Goal: Task Accomplishment & Management: Manage account settings

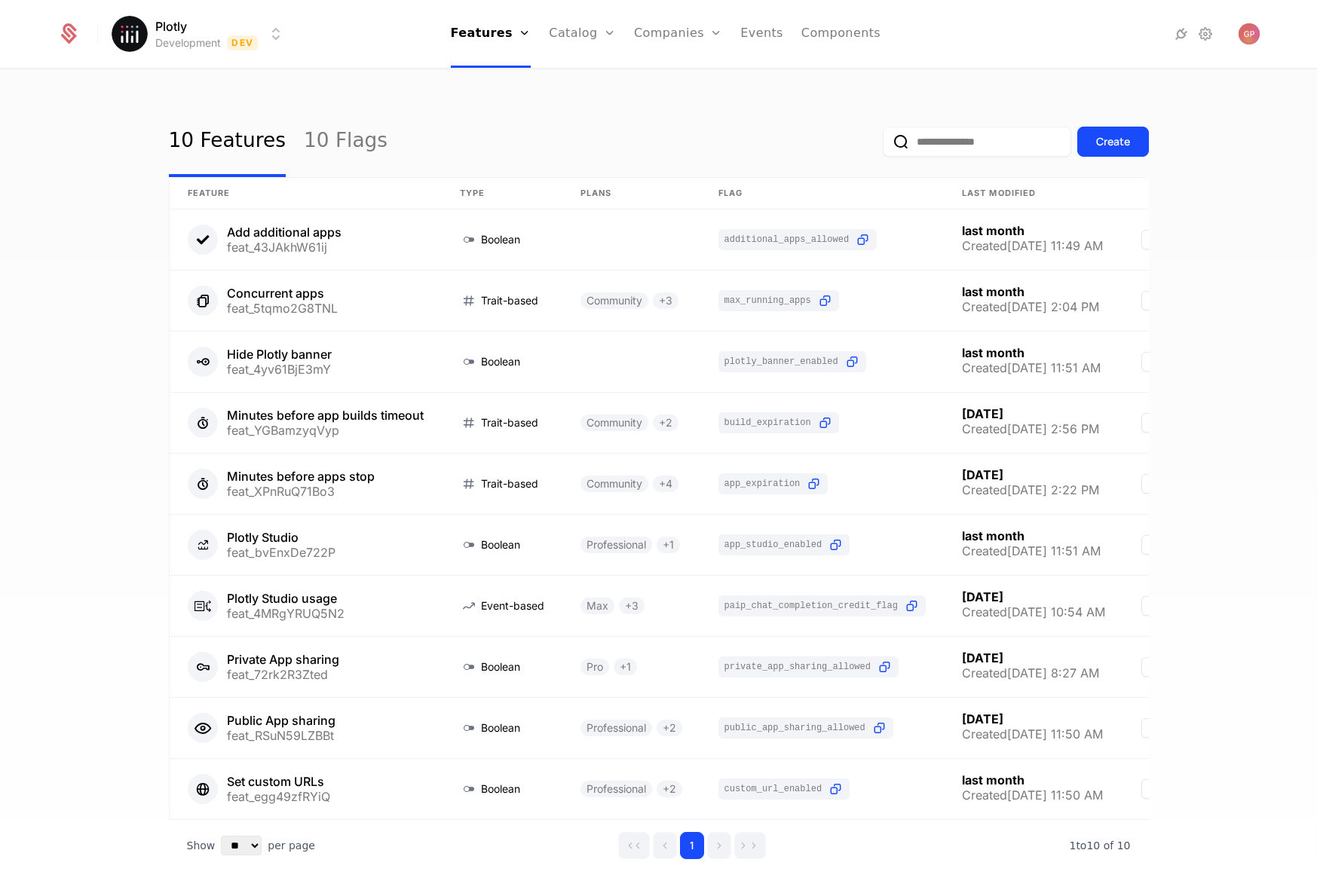
click at [275, 40] on html "Plotly Development Dev Features Features Flags Catalog Plans Add Ons Credits Co…" at bounding box center [658, 448] width 1317 height 896
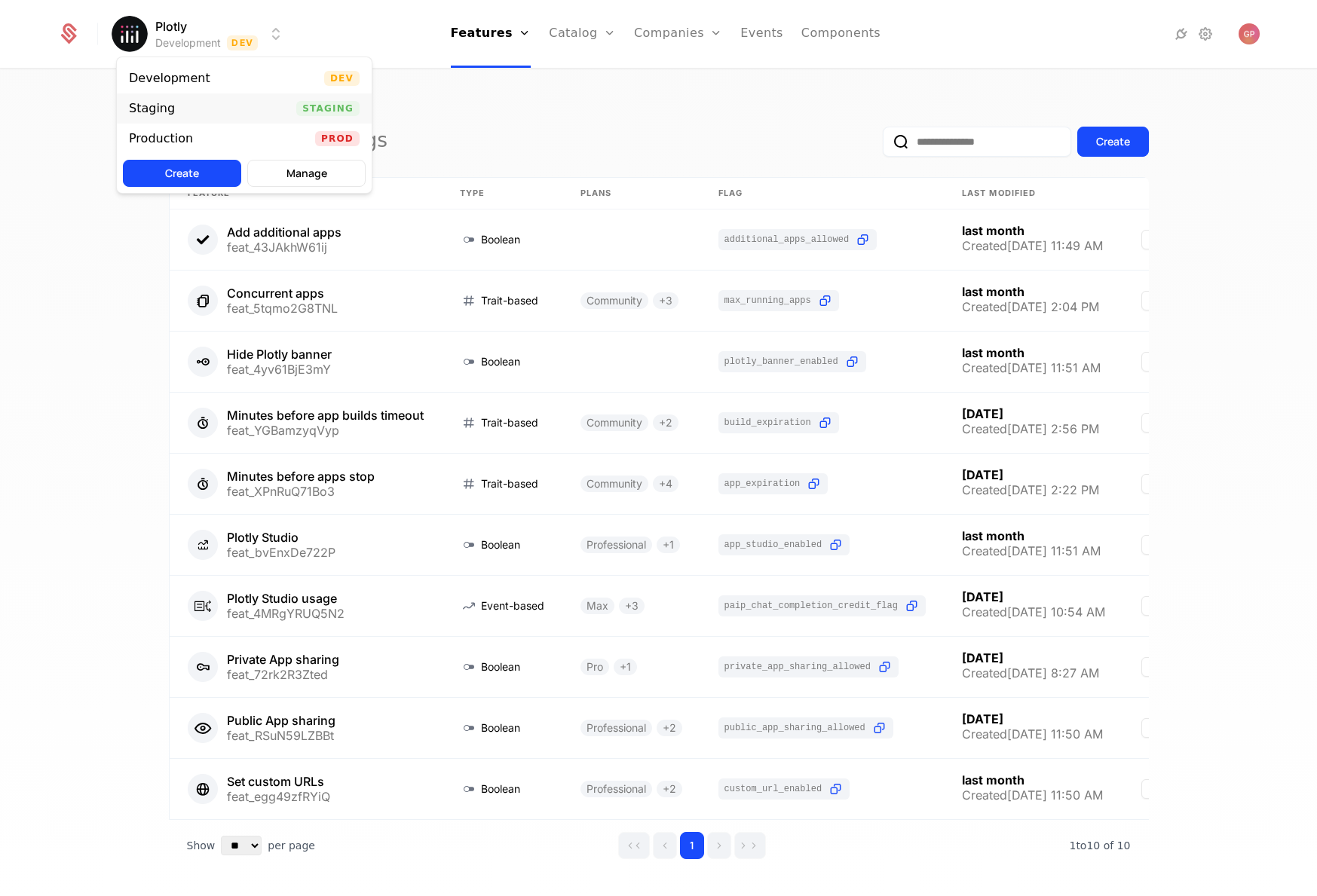
click at [184, 107] on div "Staging Staging" at bounding box center [244, 109] width 255 height 30
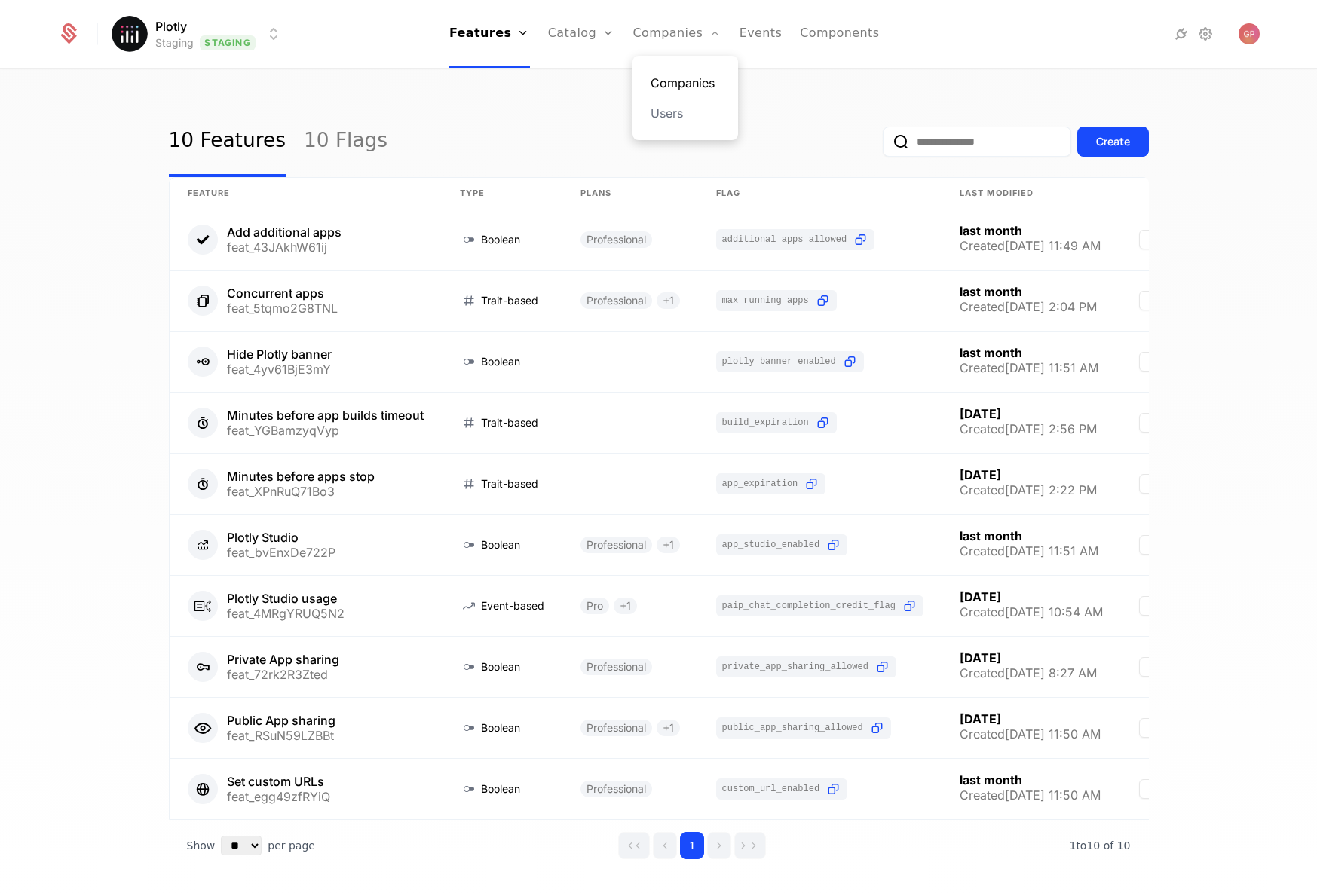
click at [682, 82] on link "Companies" at bounding box center [685, 83] width 70 height 18
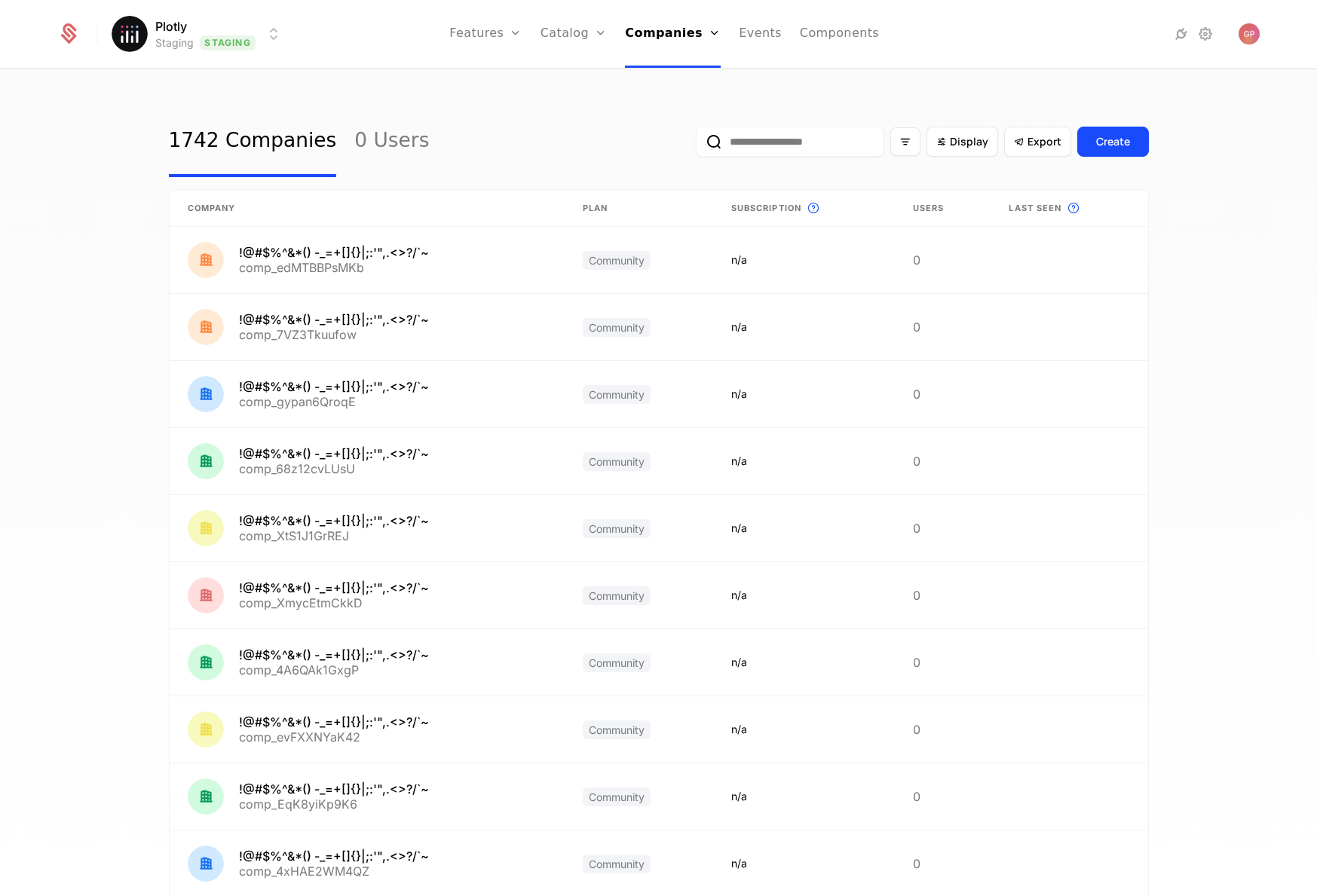
click at [792, 143] on input "email" at bounding box center [790, 142] width 188 height 30
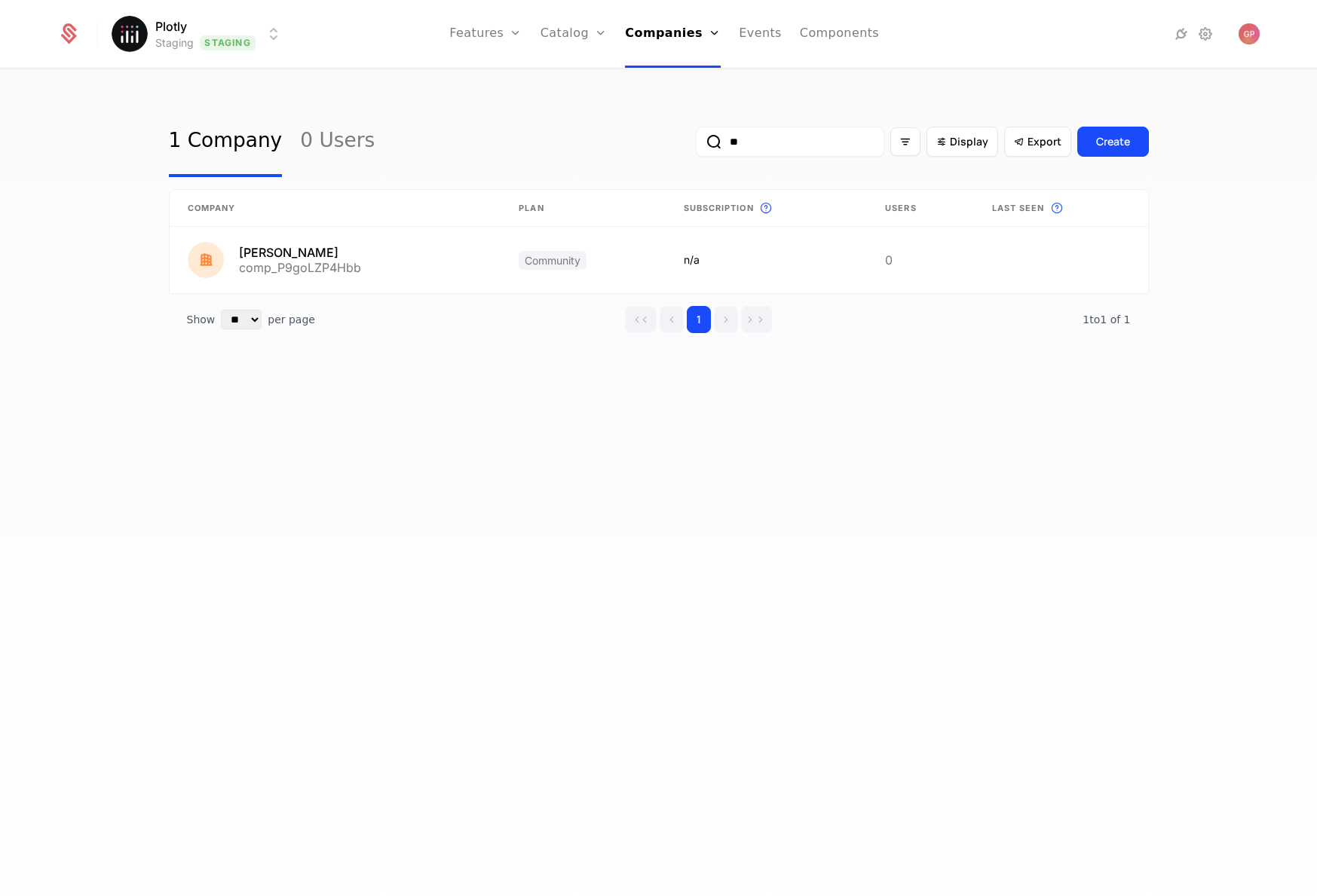
type input "*"
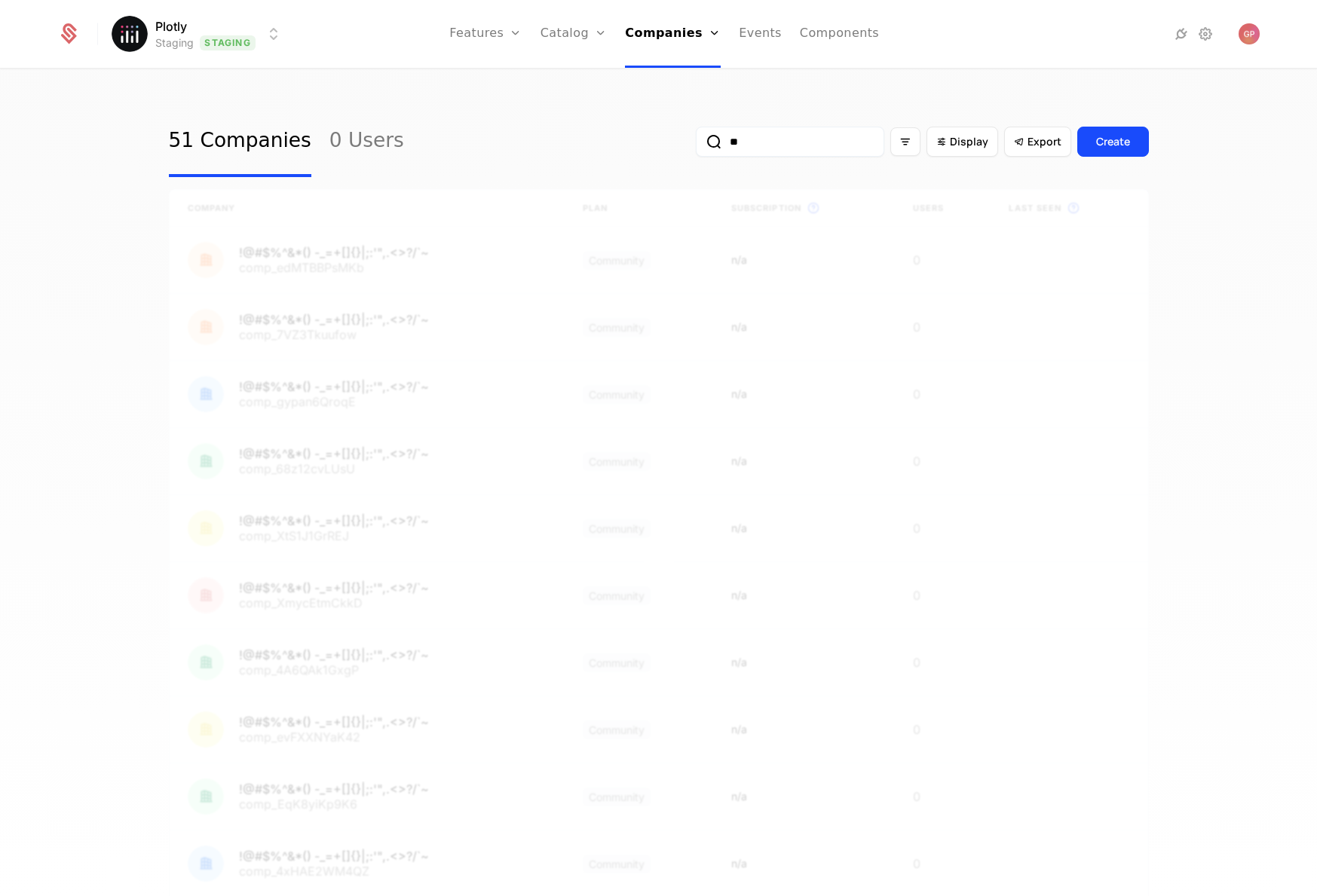
type input "*"
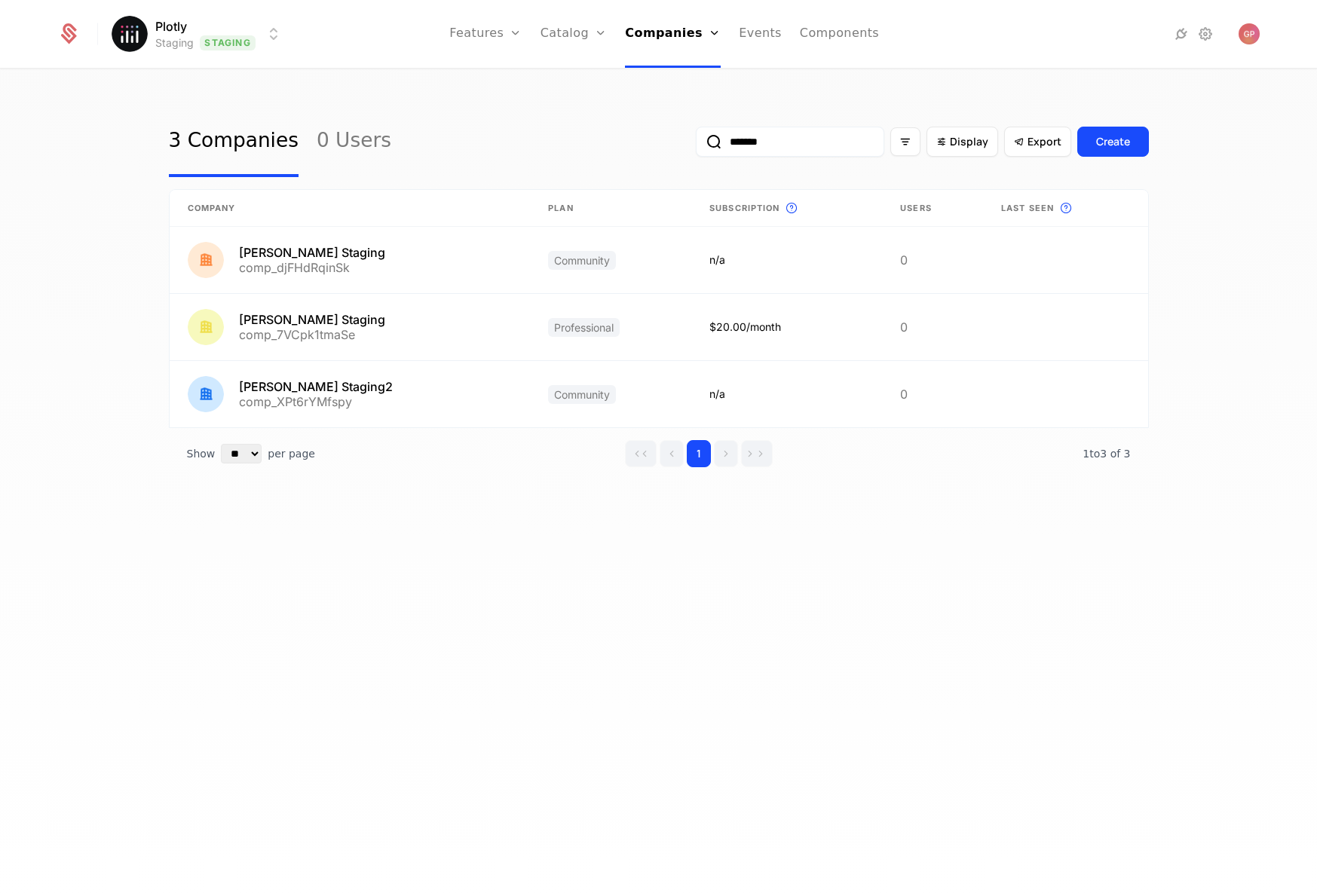
type input "*******"
click at [490, 580] on div "3 Companies 0 Users ******* Display Export Create Company Plan Subscription Thi…" at bounding box center [658, 487] width 1317 height 835
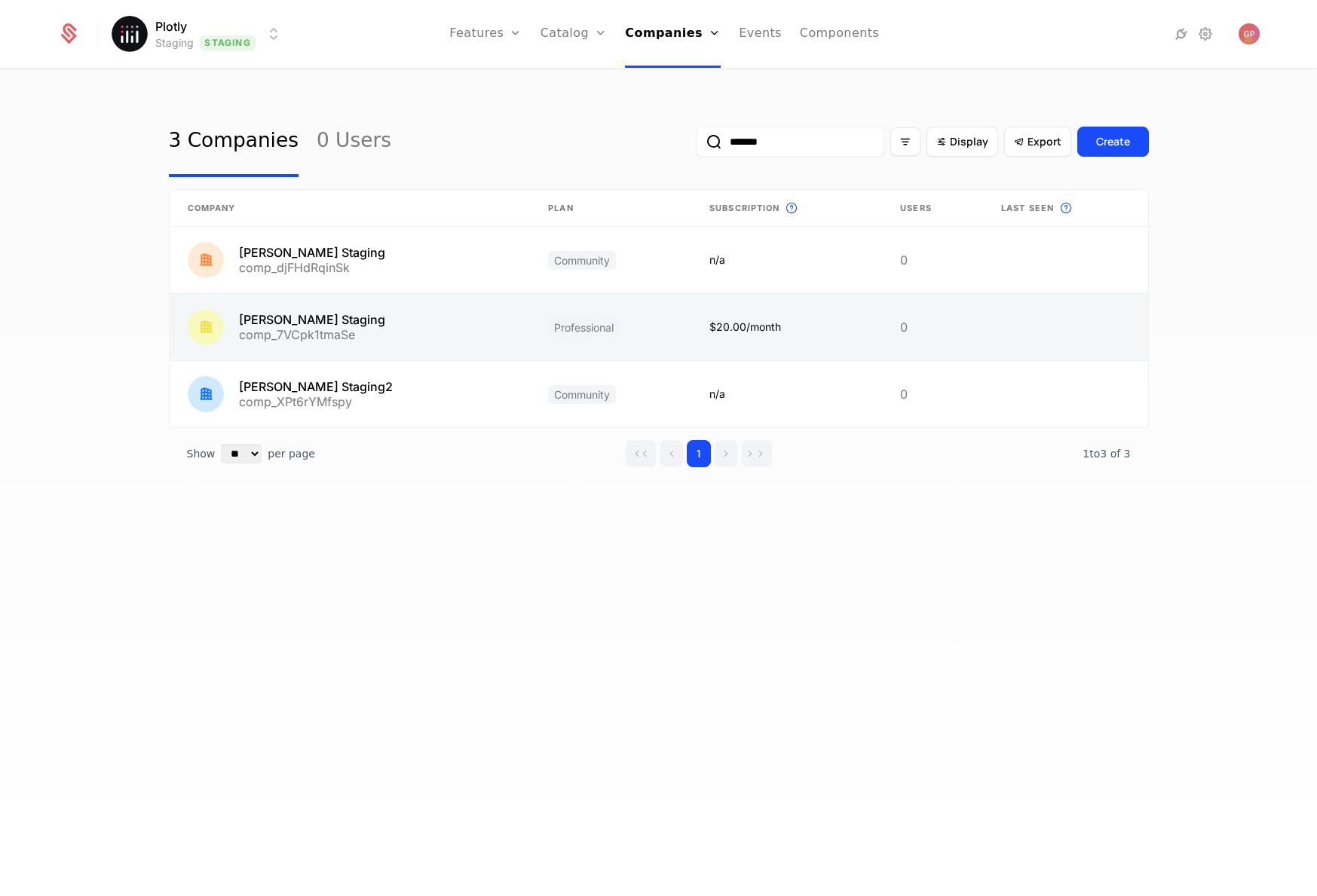
click at [322, 321] on link at bounding box center [350, 327] width 361 height 67
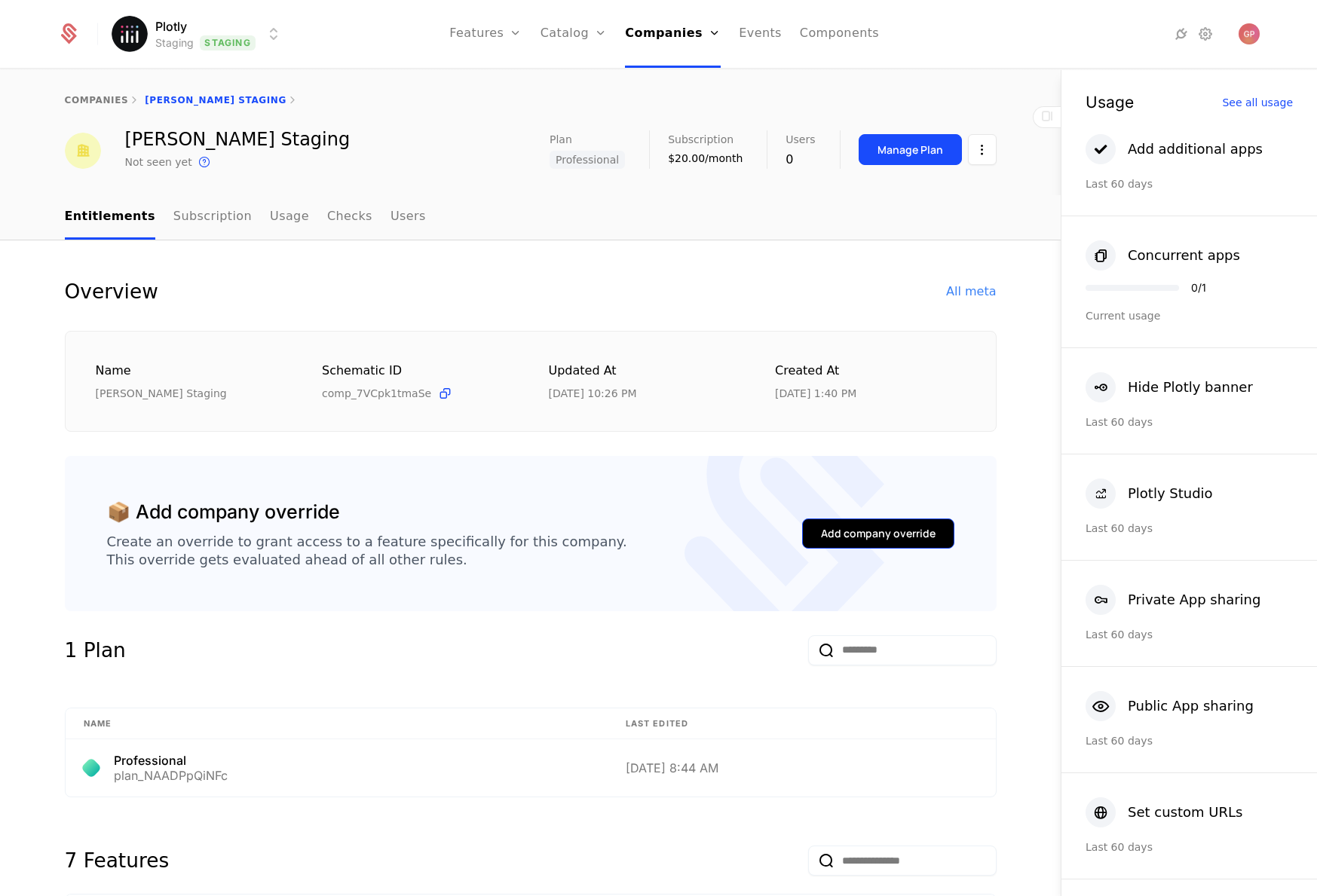
click at [844, 536] on div "Add company override" at bounding box center [878, 533] width 115 height 15
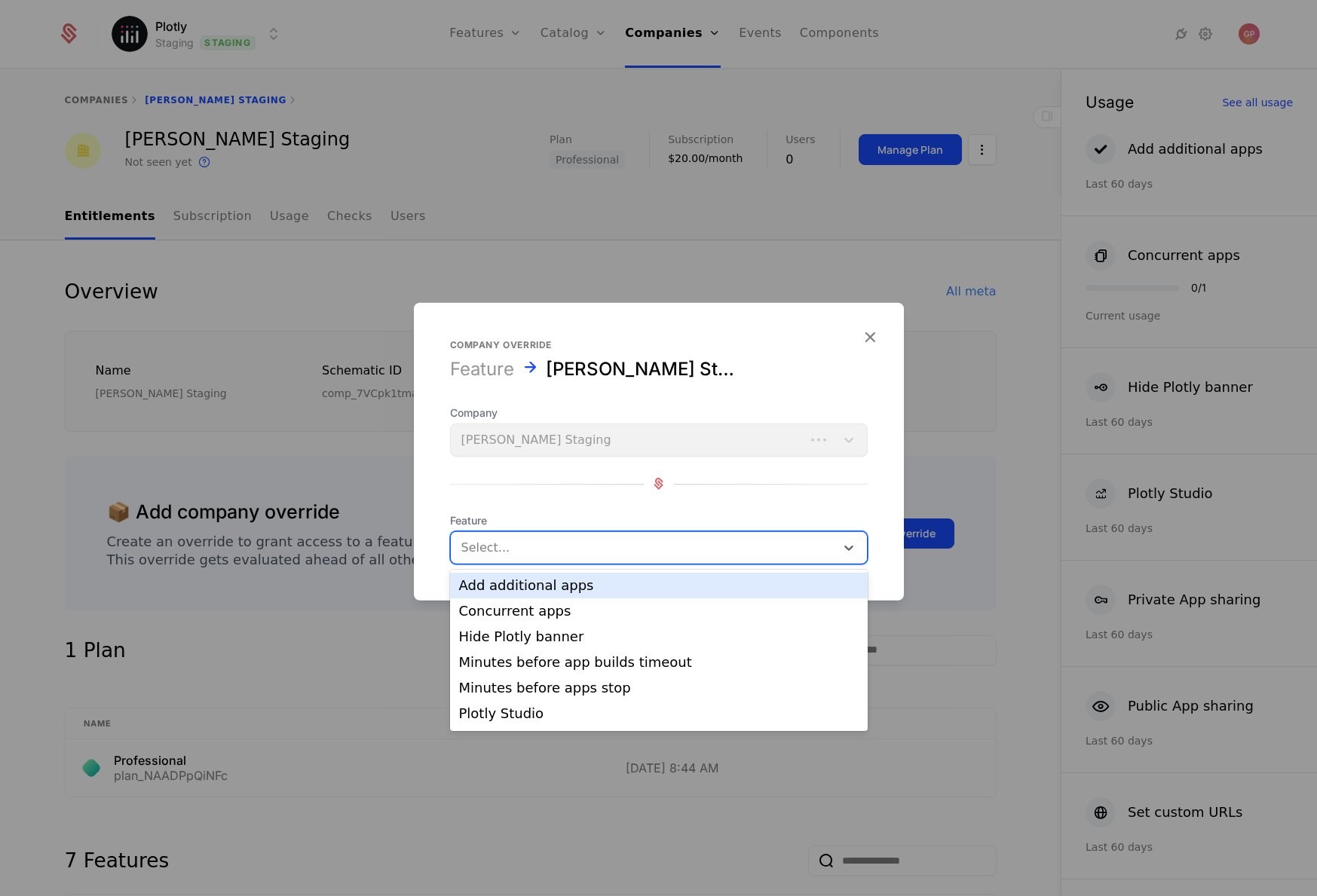
click at [514, 546] on div at bounding box center [642, 547] width 363 height 21
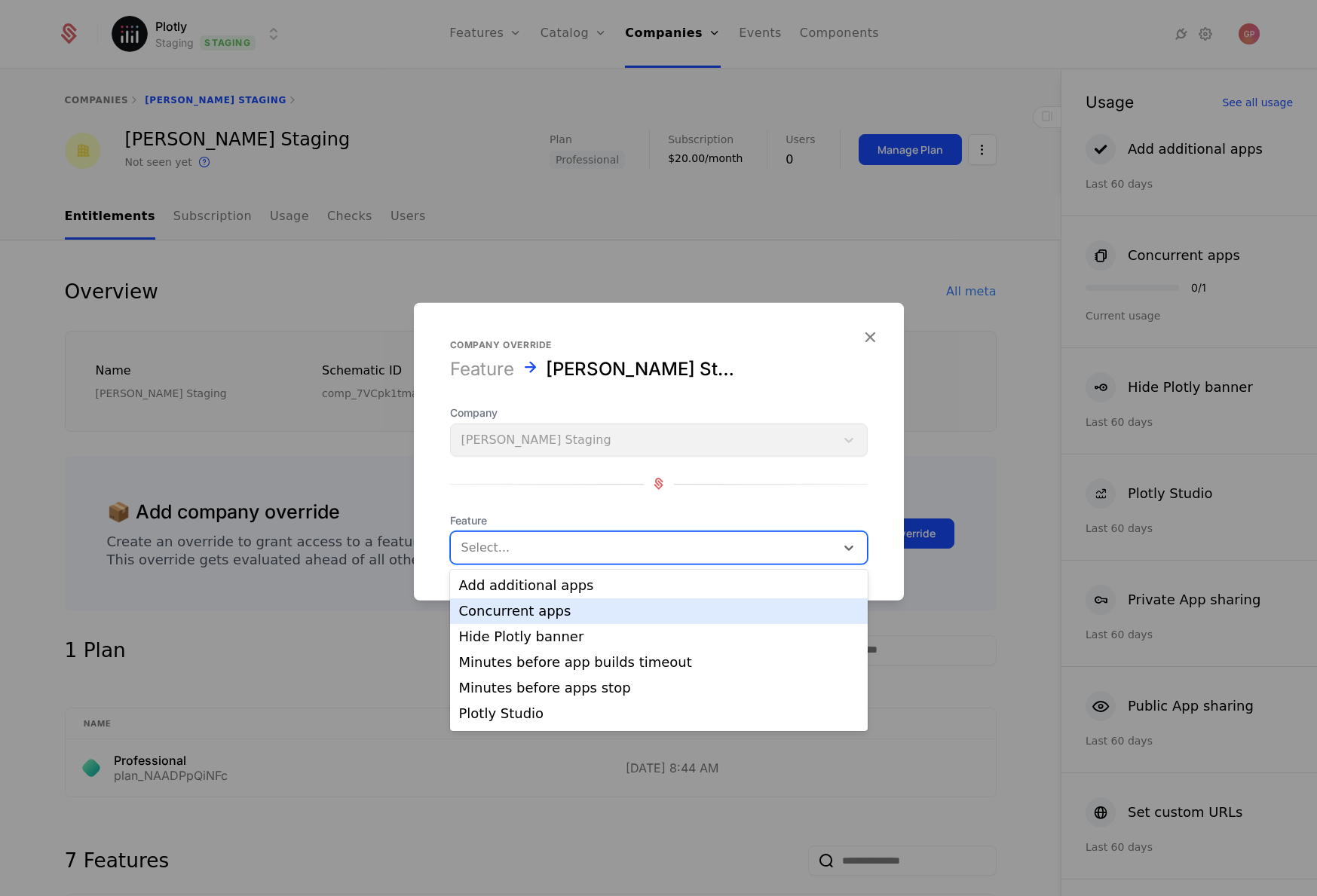
click at [528, 607] on div "Concurrent apps" at bounding box center [659, 611] width 399 height 14
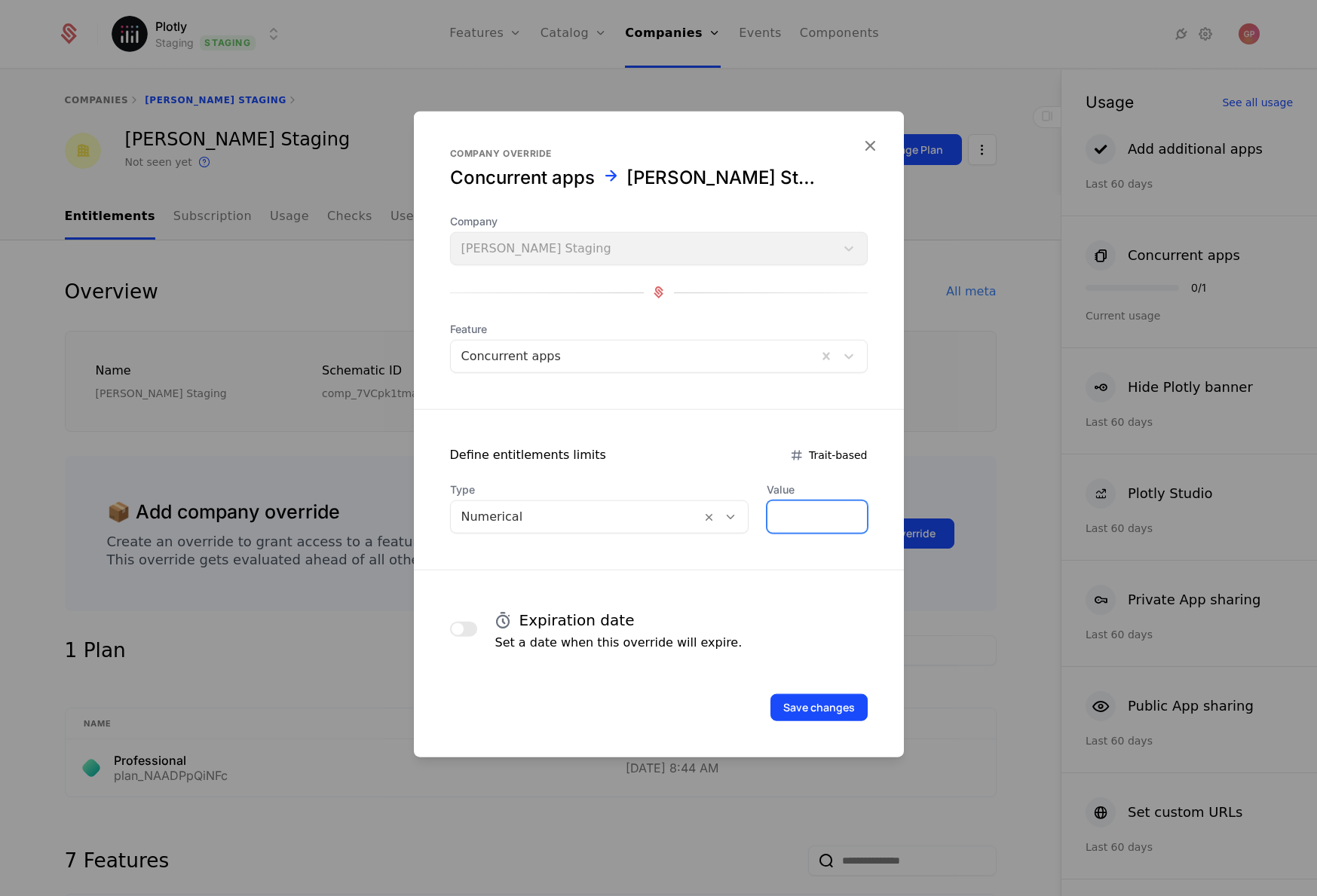
drag, startPoint x: 822, startPoint y: 515, endPoint x: 682, endPoint y: 515, distance: 140.0
click at [682, 515] on div "Type Numerical Value *" at bounding box center [658, 507] width 418 height 51
type input "*"
click at [829, 712] on button "Save changes" at bounding box center [818, 707] width 97 height 27
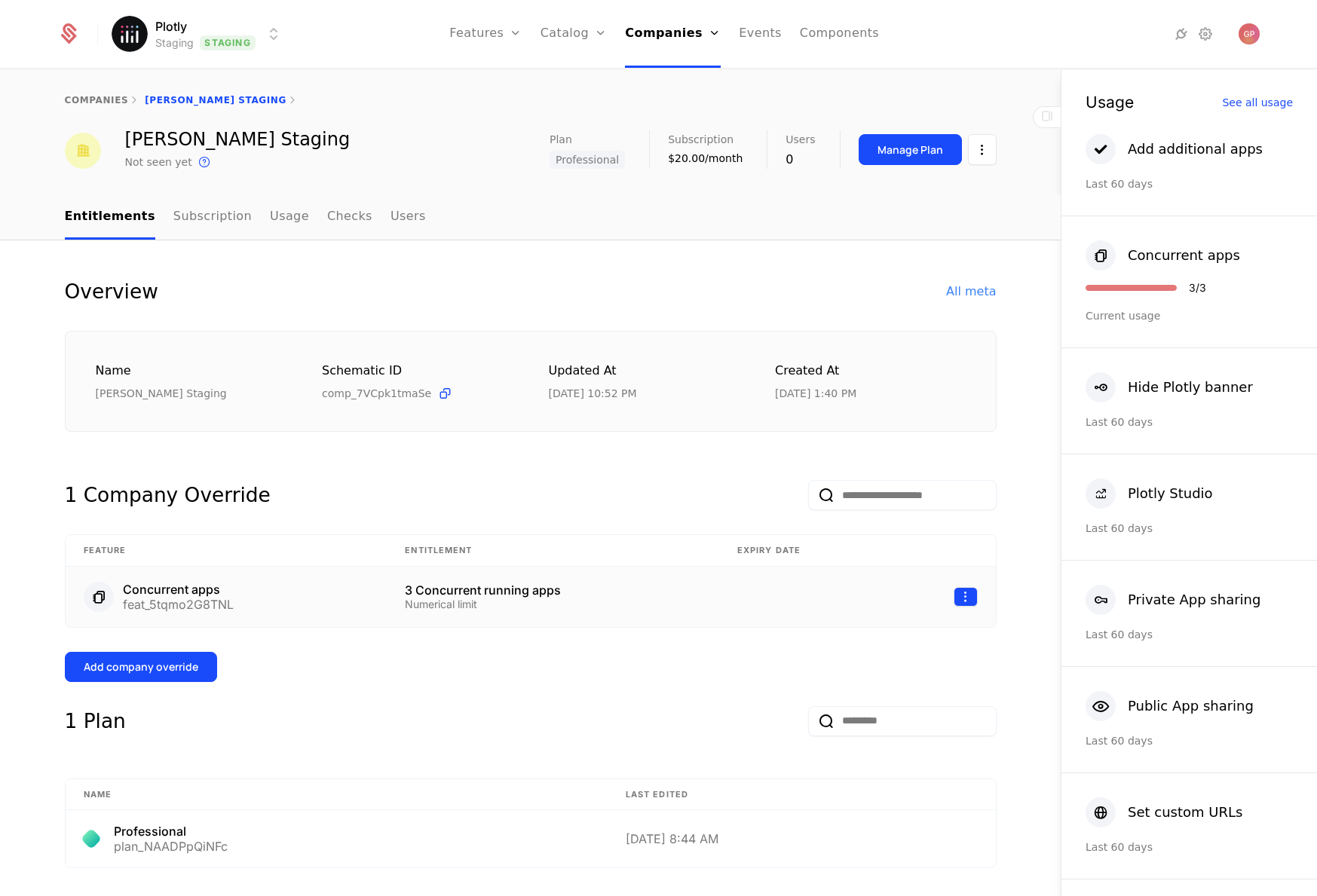
click at [953, 594] on html "Plotly Staging Staging Features Features Flags Catalog Plans Add Ons Credits Co…" at bounding box center [658, 448] width 1317 height 896
click at [882, 672] on div "Edit" at bounding box center [896, 668] width 115 height 21
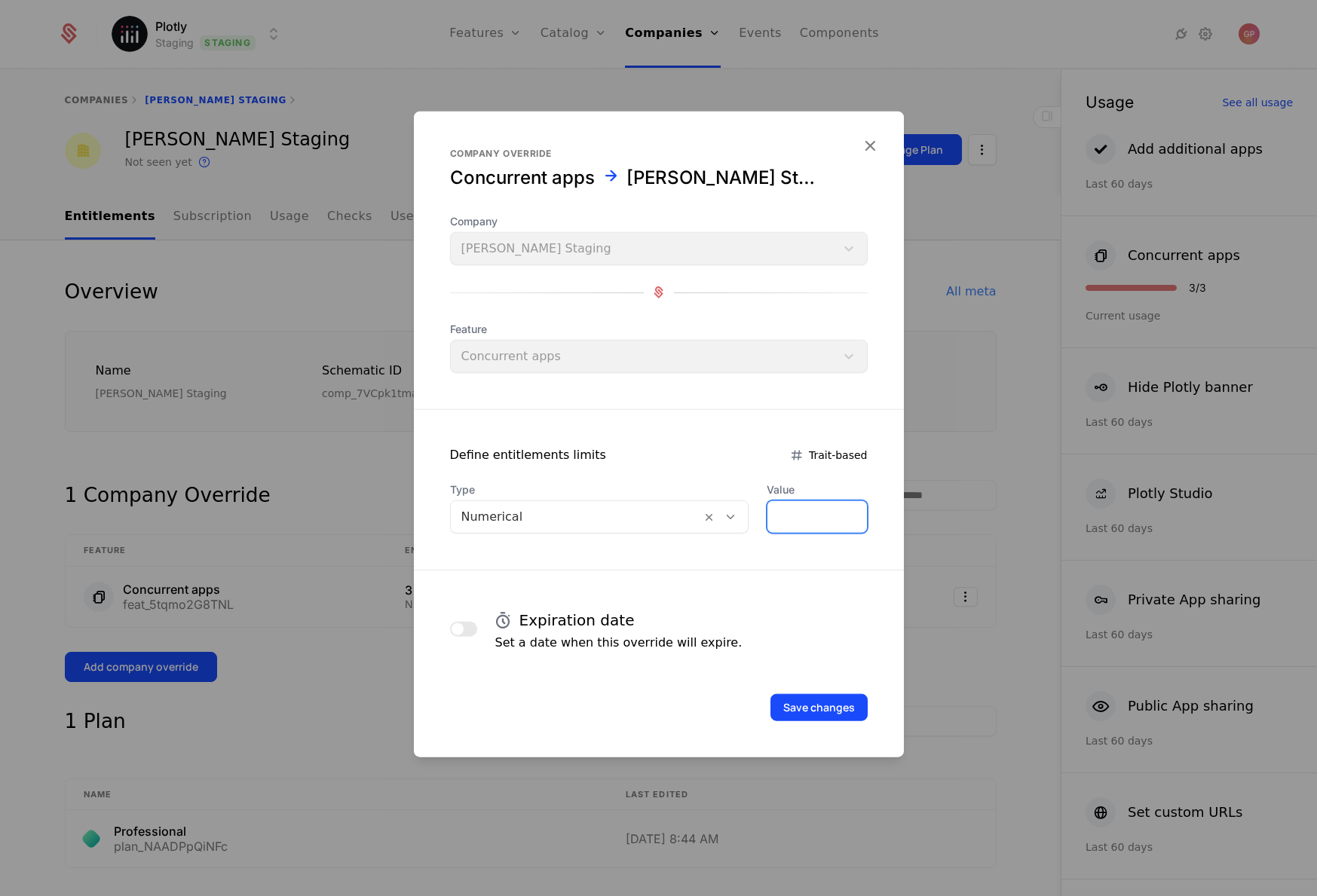
click at [811, 521] on input "*" at bounding box center [816, 515] width 99 height 31
click at [865, 151] on icon "button" at bounding box center [870, 144] width 19 height 19
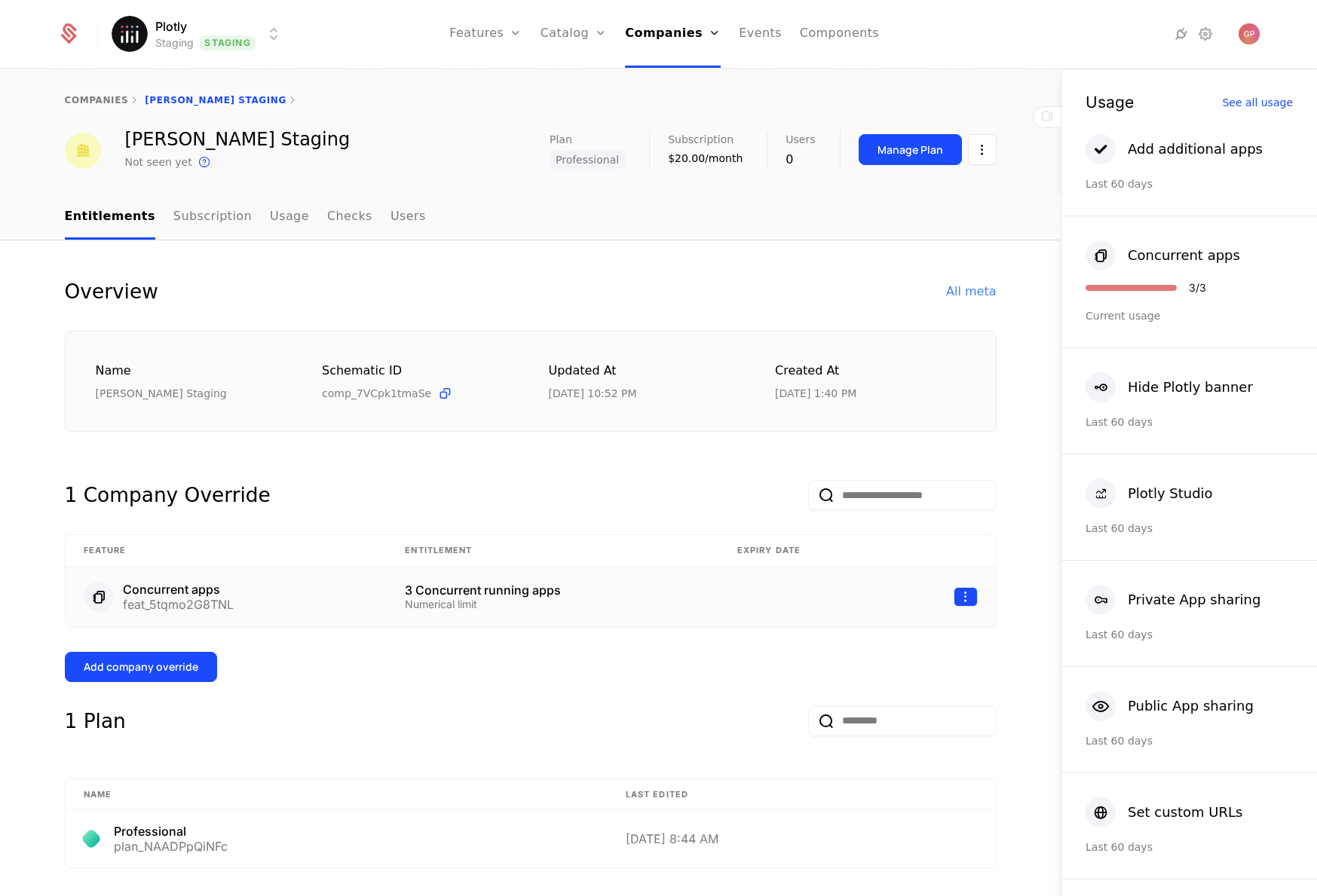
click at [971, 594] on html "Plotly Staging Staging Features Features Flags Catalog Plans Add Ons Credits Co…" at bounding box center [658, 448] width 1317 height 896
click at [924, 634] on div "Delete" at bounding box center [896, 635] width 115 height 21
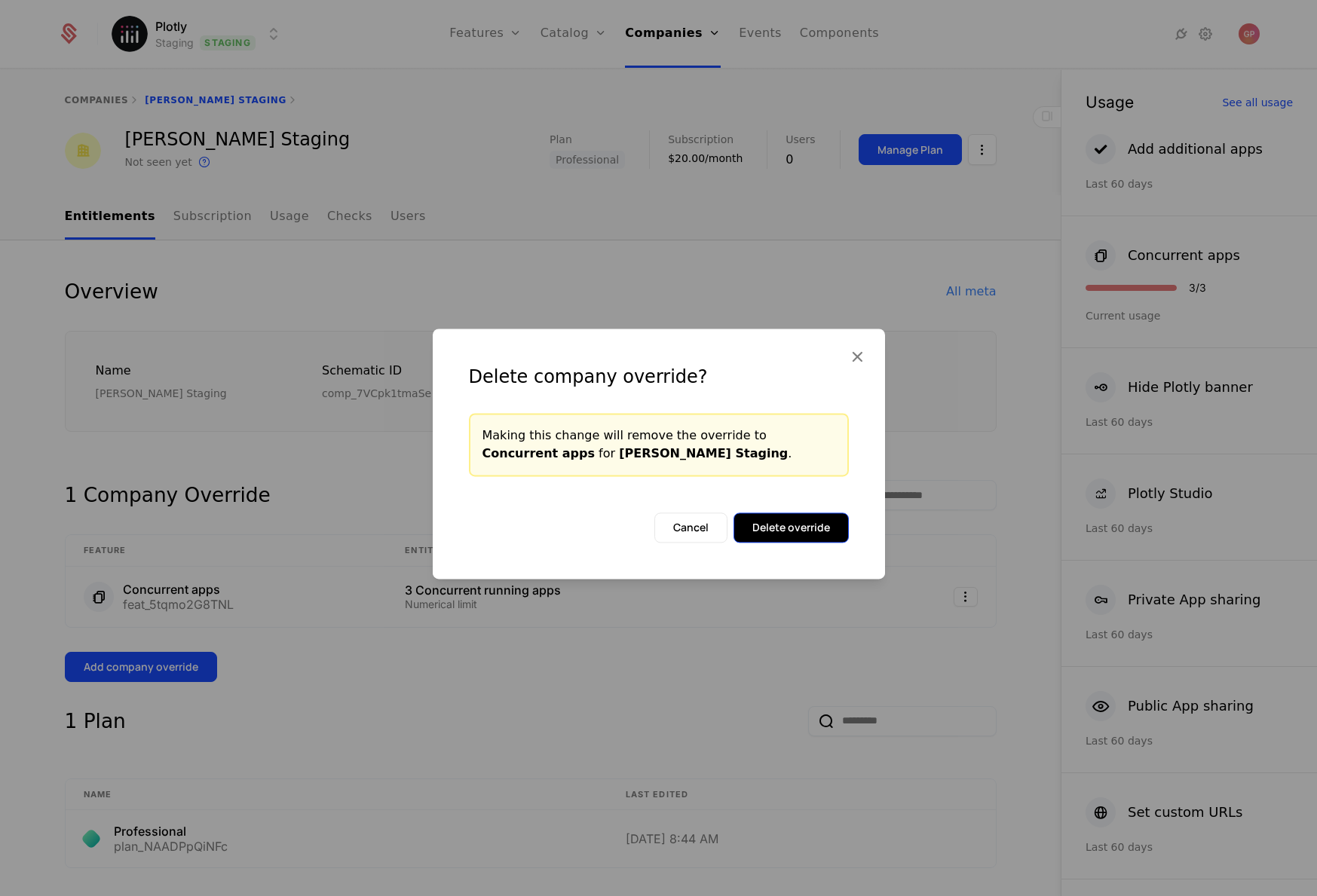
click at [815, 536] on button "Delete override" at bounding box center [791, 527] width 115 height 30
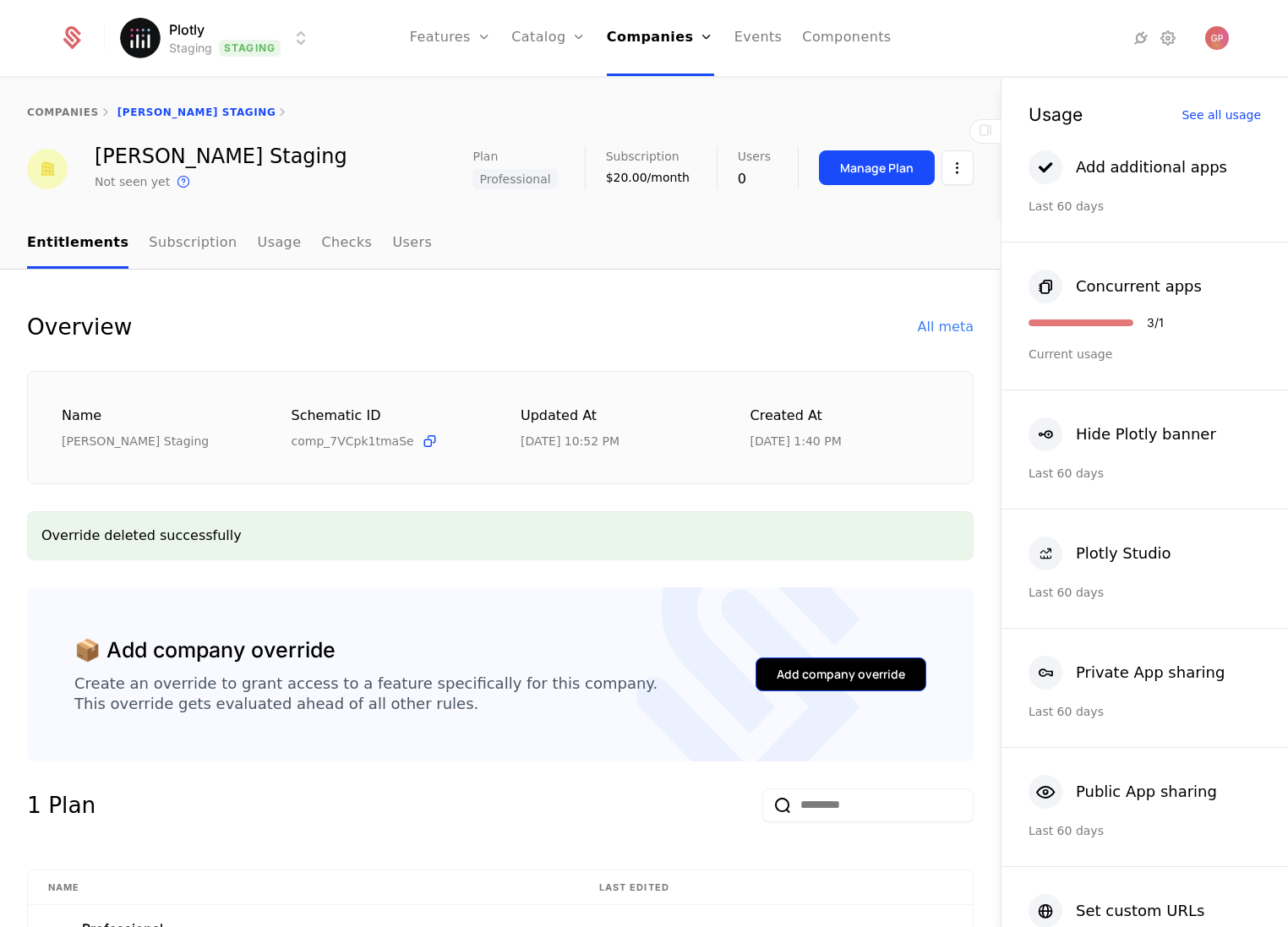
click at [813, 670] on div "Add company override" at bounding box center [840, 674] width 129 height 17
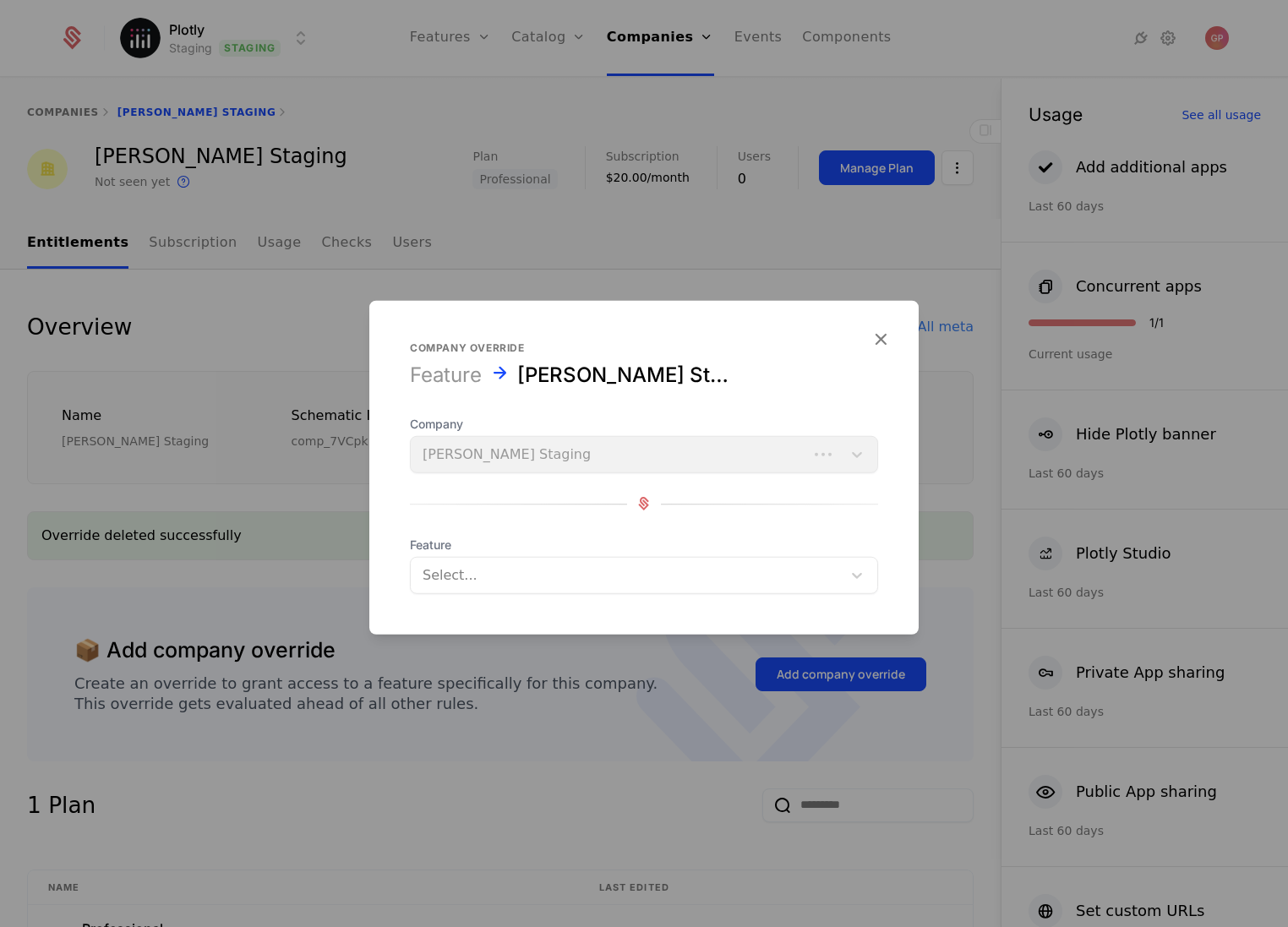
click at [565, 564] on div at bounding box center [626, 575] width 407 height 23
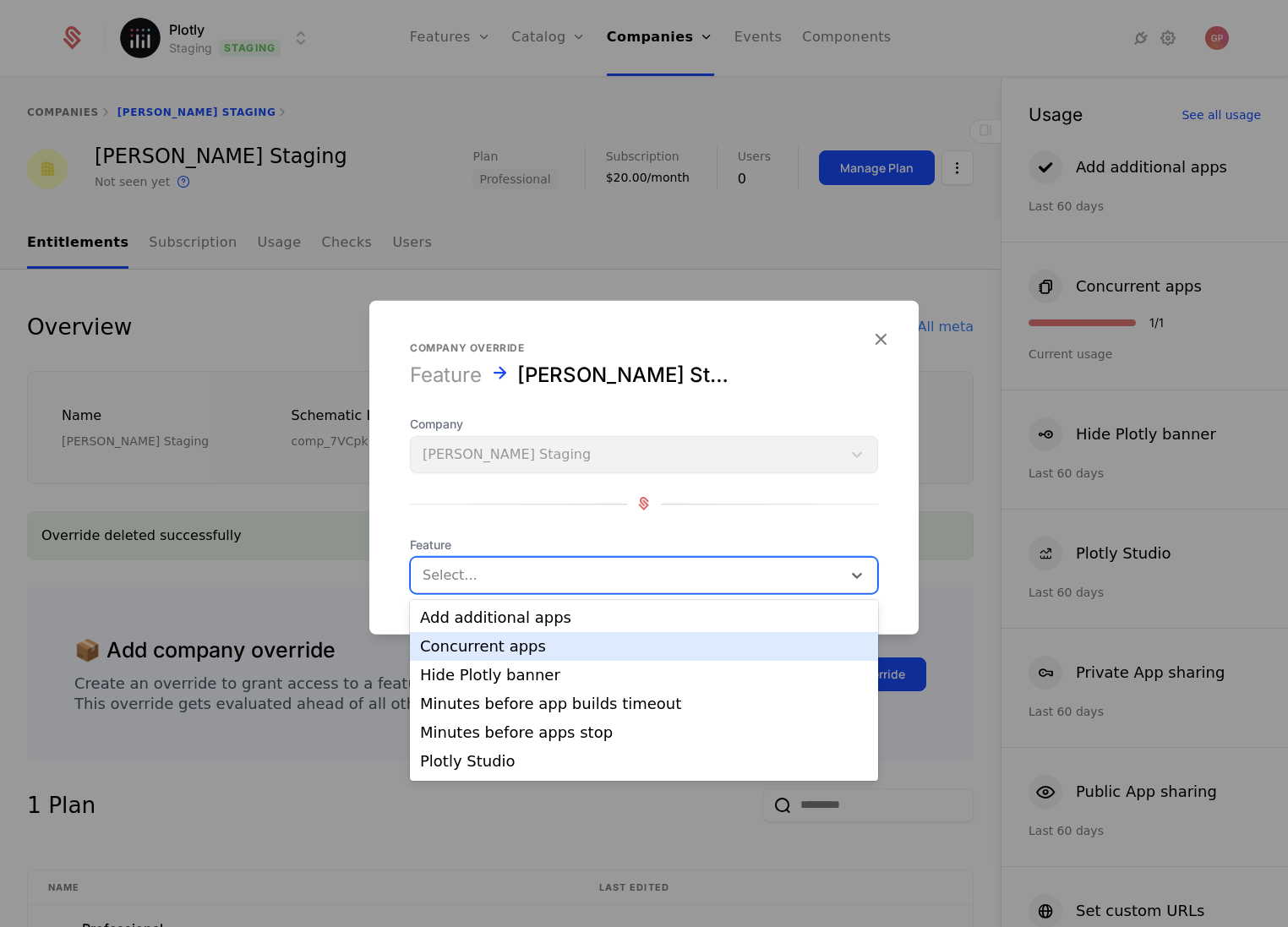
click at [565, 653] on div "Concurrent apps" at bounding box center [644, 646] width 448 height 15
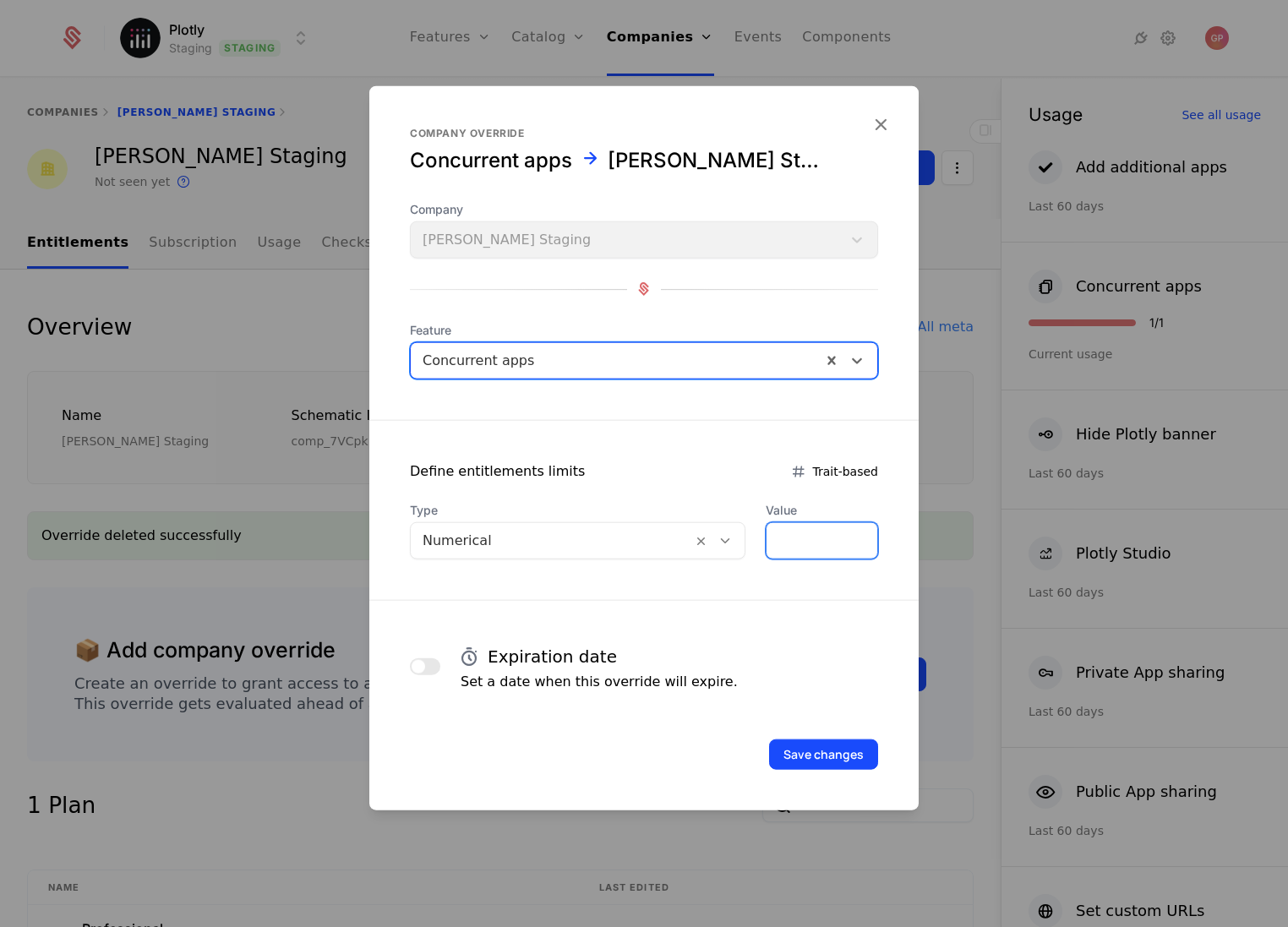
drag, startPoint x: 784, startPoint y: 530, endPoint x: 701, endPoint y: 518, distance: 83.9
click at [702, 519] on div "Type Numerical Value *" at bounding box center [644, 530] width 468 height 58
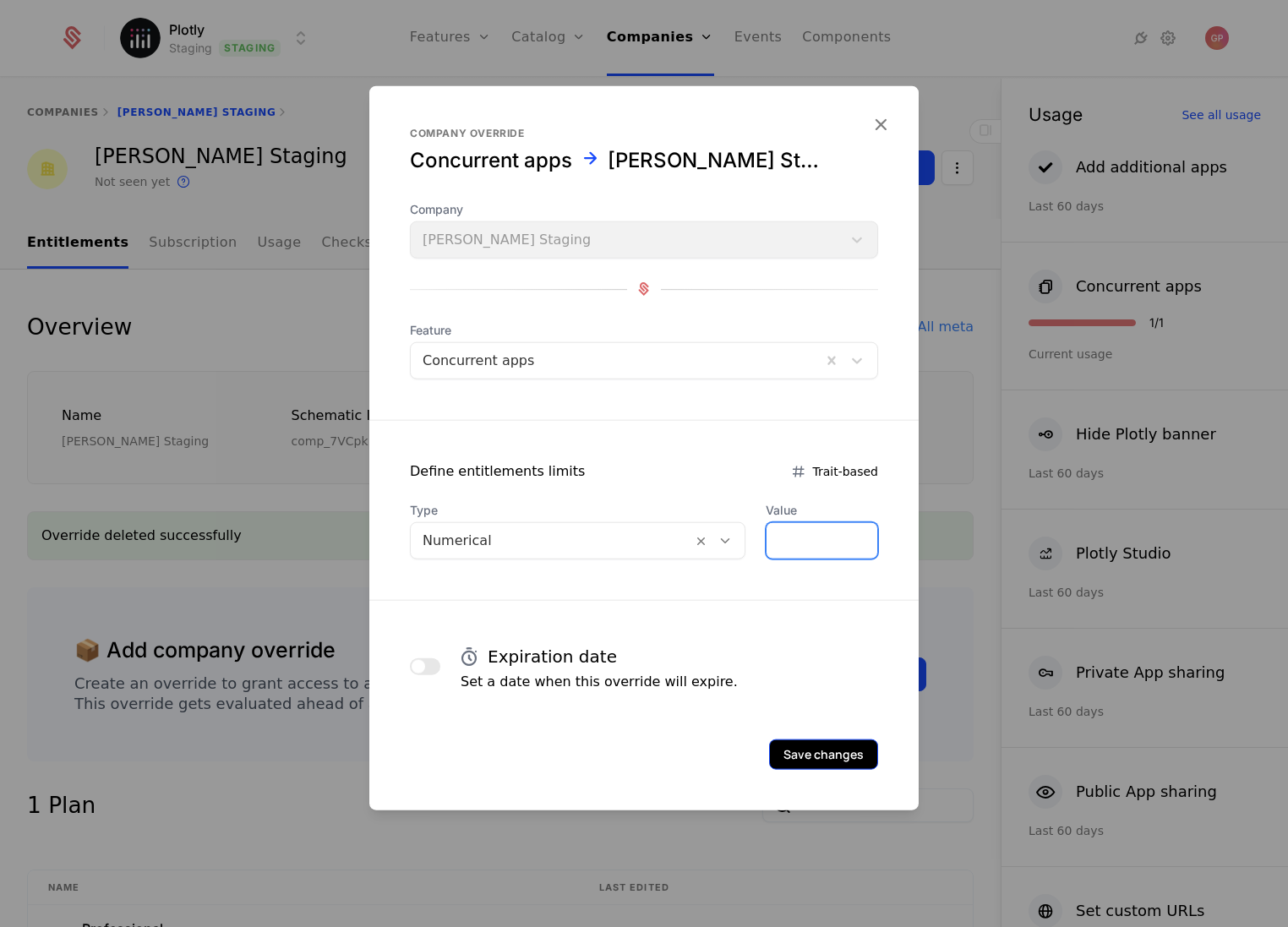
type input "*"
click at [848, 747] on button "Save changes" at bounding box center [823, 754] width 109 height 31
